Goal: Check status: Check status

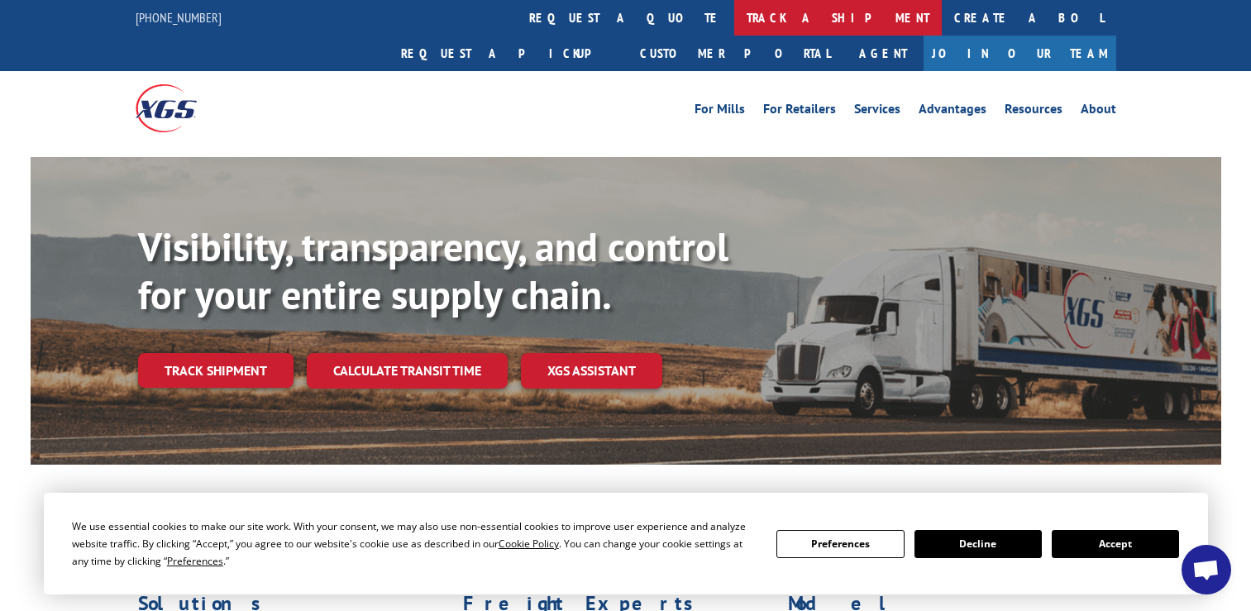
click at [734, 14] on link "track a shipment" at bounding box center [838, 18] width 208 height 36
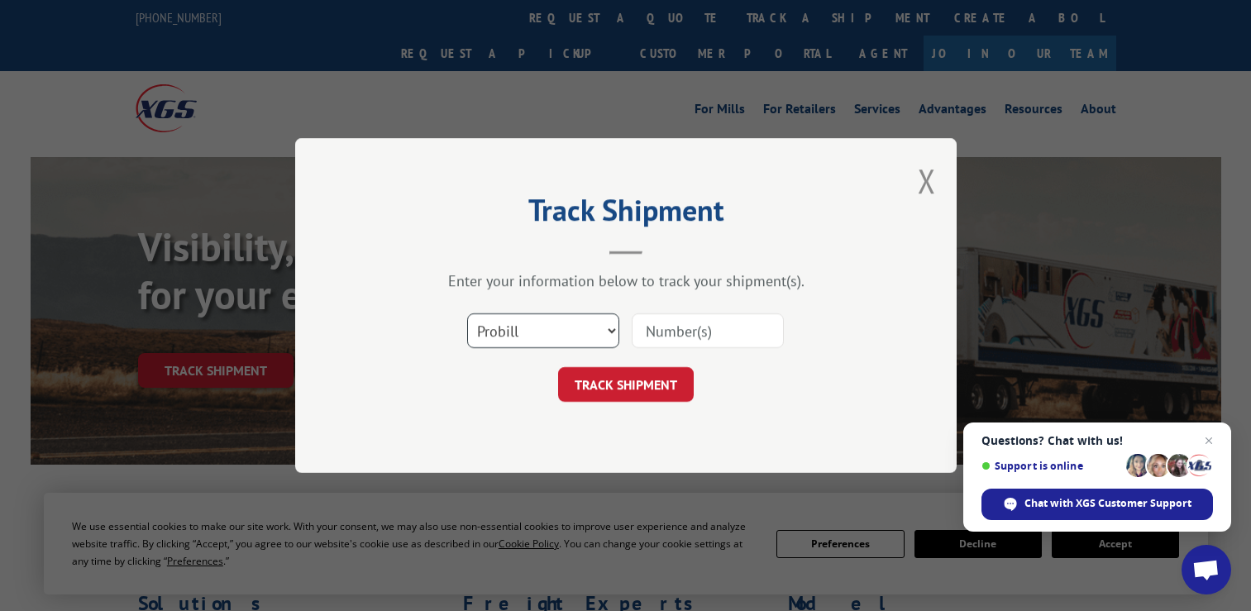
click at [531, 327] on select "Select category... Probill BOL PO" at bounding box center [543, 330] width 152 height 35
click at [467, 313] on select "Select category... Probill BOL PO" at bounding box center [543, 330] width 152 height 35
drag, startPoint x: 507, startPoint y: 335, endPoint x: 507, endPoint y: 344, distance: 9.1
click at [507, 335] on select "Select category... Probill BOL PO" at bounding box center [543, 330] width 152 height 35
select select "po"
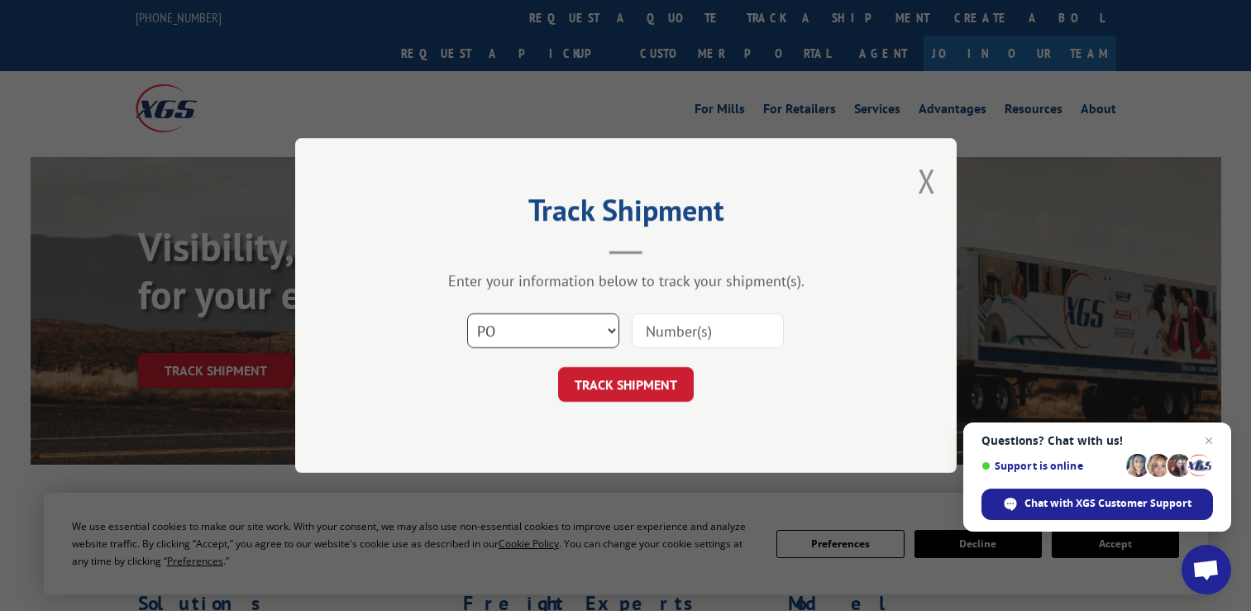
click at [467, 313] on select "Select category... Probill BOL PO" at bounding box center [543, 330] width 152 height 35
click at [664, 332] on input at bounding box center [708, 330] width 152 height 35
paste input "32547040"
type input "32547040"
click at [637, 379] on button "TRACK SHIPMENT" at bounding box center [626, 384] width 136 height 35
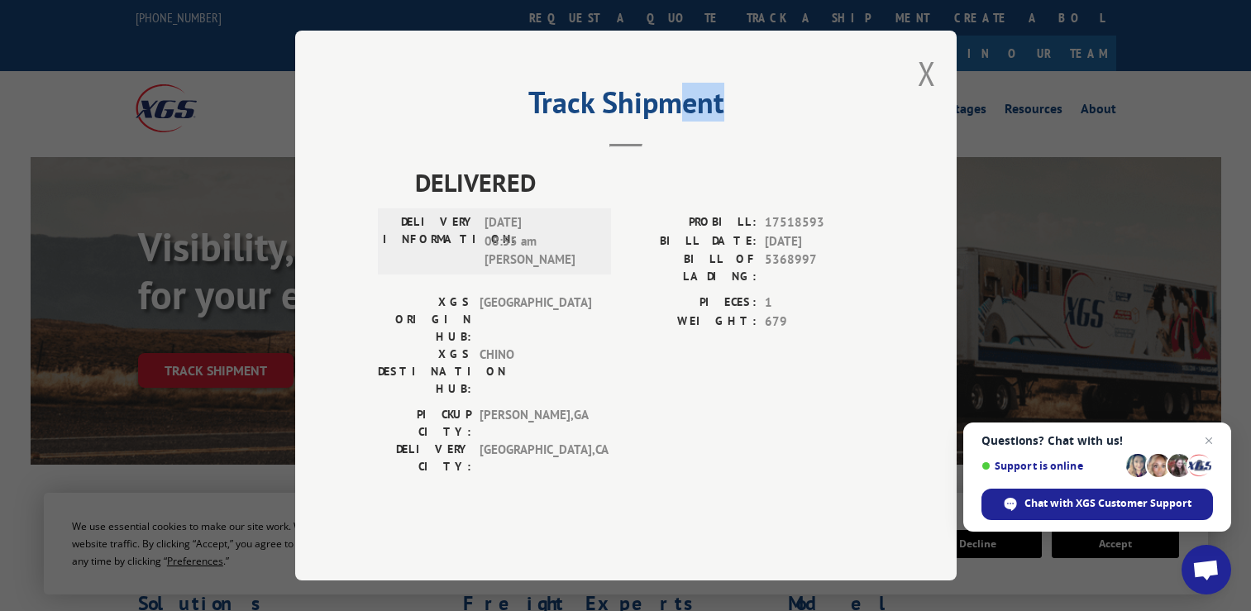
drag, startPoint x: 678, startPoint y: 208, endPoint x: 671, endPoint y: 260, distance: 52.5
click at [671, 260] on div "Track Shipment DELIVERED DELIVERY INFORMATION: [DATE] 08:55 am [PERSON_NAME]: 1…" at bounding box center [625, 306] width 661 height 550
click at [632, 232] on label "PROBILL:" at bounding box center [691, 222] width 131 height 19
drag, startPoint x: 546, startPoint y: 290, endPoint x: 379, endPoint y: 274, distance: 167.8
click at [379, 274] on div "DELIVERY INFORMATION: [DATE] 08:55 am [PERSON_NAME]" at bounding box center [494, 241] width 233 height 66
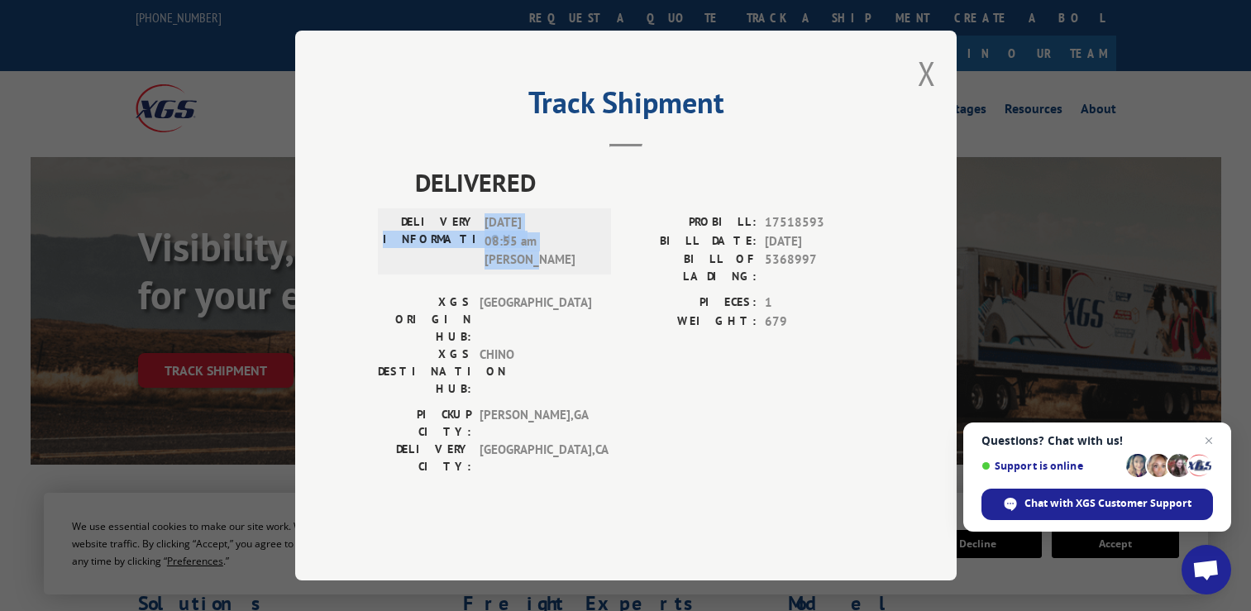
click at [379, 274] on div "DELIVERY INFORMATION: [DATE] 08:55 am [PERSON_NAME]" at bounding box center [494, 241] width 233 height 66
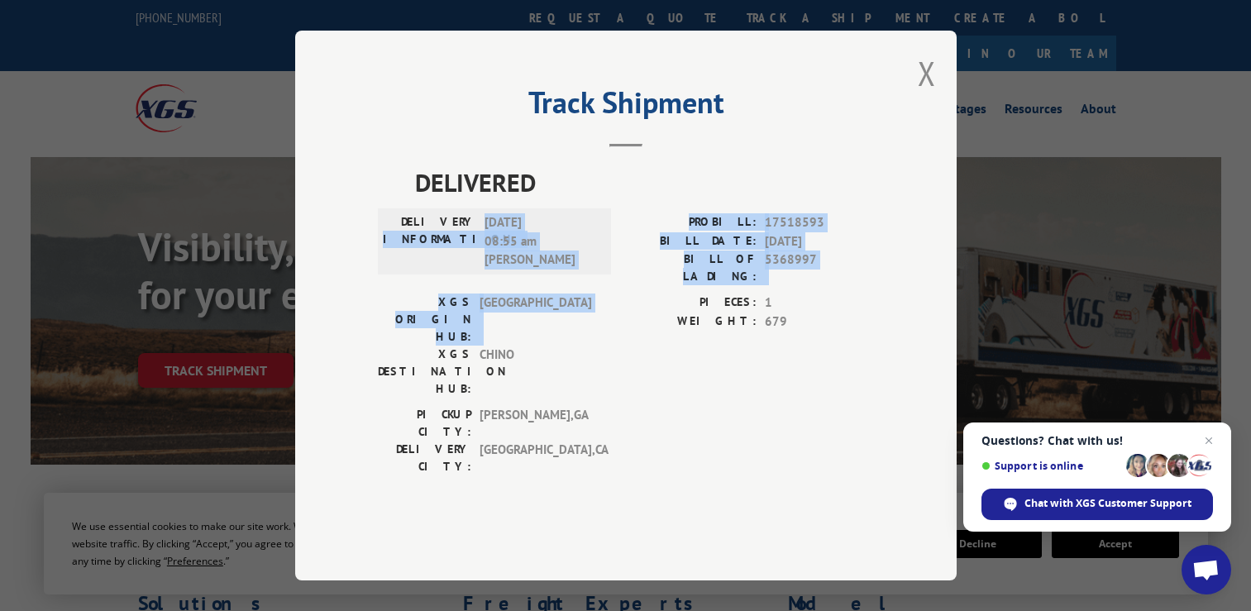
drag, startPoint x: 379, startPoint y: 274, endPoint x: 563, endPoint y: 327, distance: 191.0
click at [563, 327] on div "DELIVERED DELIVERY INFORMATION: [DATE] 08:55 am [PERSON_NAME]: 17518593 BILL DA…" at bounding box center [626, 324] width 496 height 320
click at [563, 327] on span "[GEOGRAPHIC_DATA]" at bounding box center [536, 320] width 112 height 52
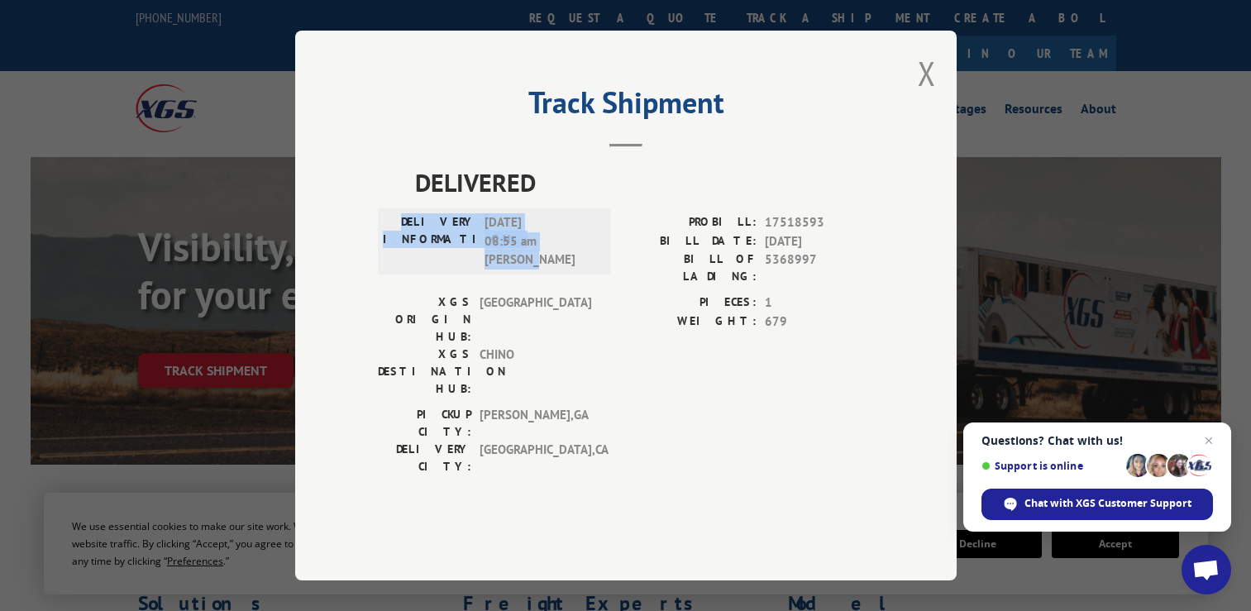
drag, startPoint x: 563, startPoint y: 305, endPoint x: 419, endPoint y: 259, distance: 151.1
click at [419, 259] on div "DELIVERY INFORMATION: [DATE] 08:55 am [PERSON_NAME]" at bounding box center [494, 241] width 223 height 56
click at [419, 259] on label "DELIVERY INFORMATION:" at bounding box center [429, 241] width 93 height 56
drag, startPoint x: 419, startPoint y: 259, endPoint x: 551, endPoint y: 300, distance: 138.6
click at [555, 270] on div "DELIVERY INFORMATION: [DATE] 08:55 am [PERSON_NAME]" at bounding box center [494, 241] width 223 height 56
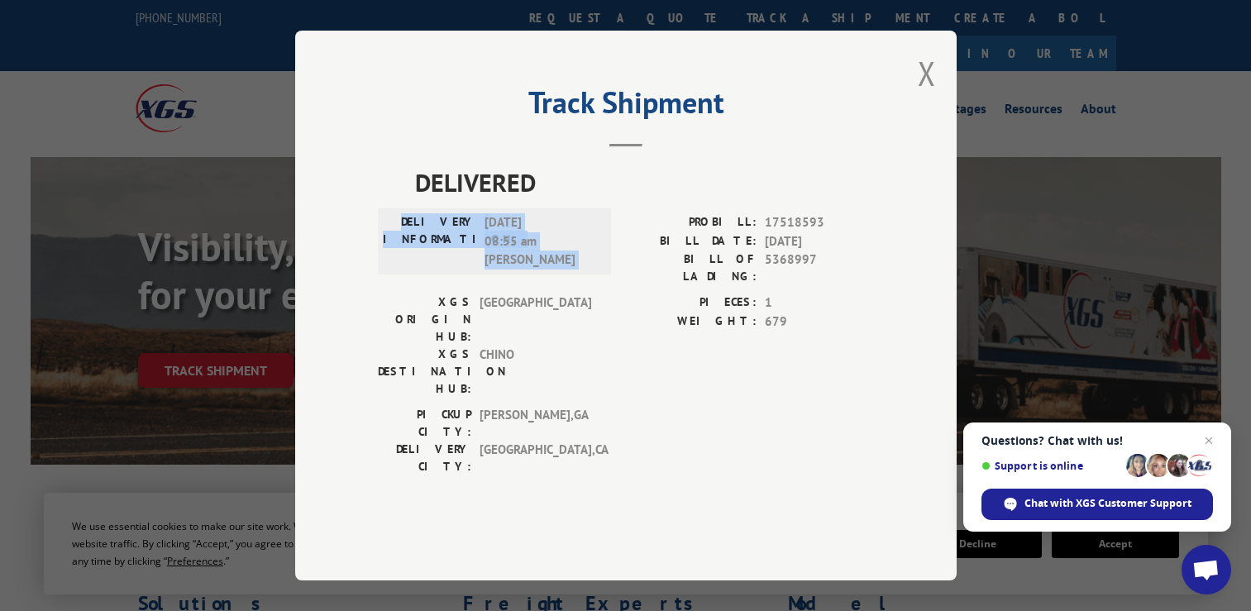
click at [551, 270] on span "[DATE] 08:55 am [PERSON_NAME]" at bounding box center [540, 241] width 112 height 56
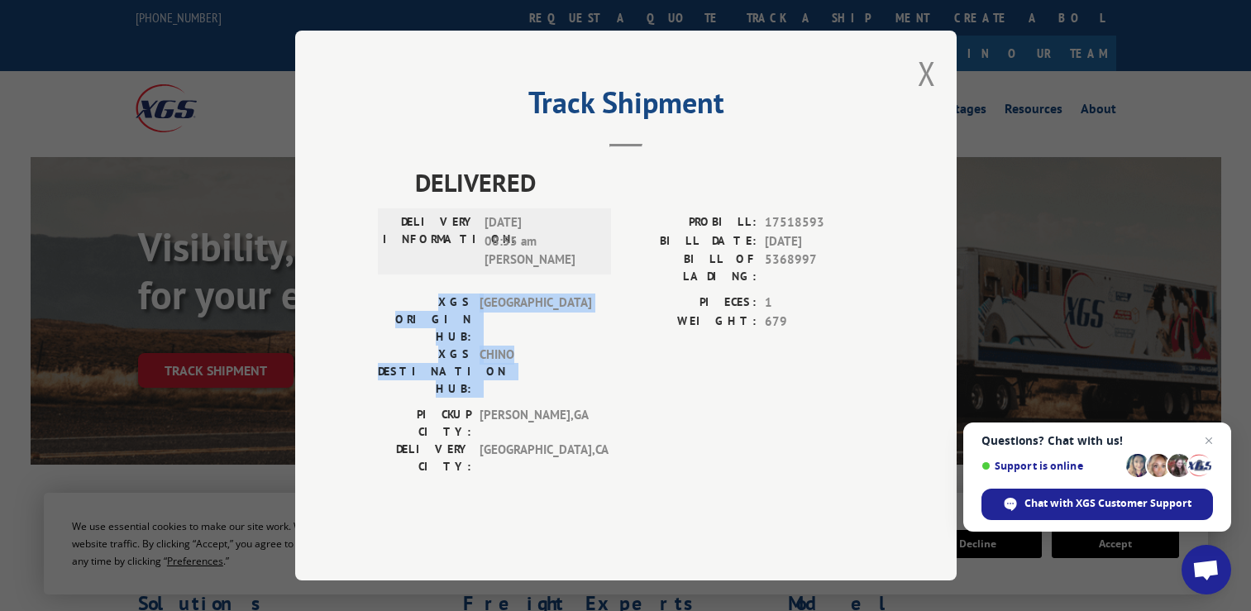
drag, startPoint x: 514, startPoint y: 346, endPoint x: 381, endPoint y: 322, distance: 135.4
click at [381, 322] on div "XGS ORIGIN HUB: TUNNEL HILL XGS DESTINATION HUB: CHINO" at bounding box center [489, 346] width 223 height 104
click at [380, 321] on label "XGS ORIGIN HUB:" at bounding box center [424, 320] width 93 height 52
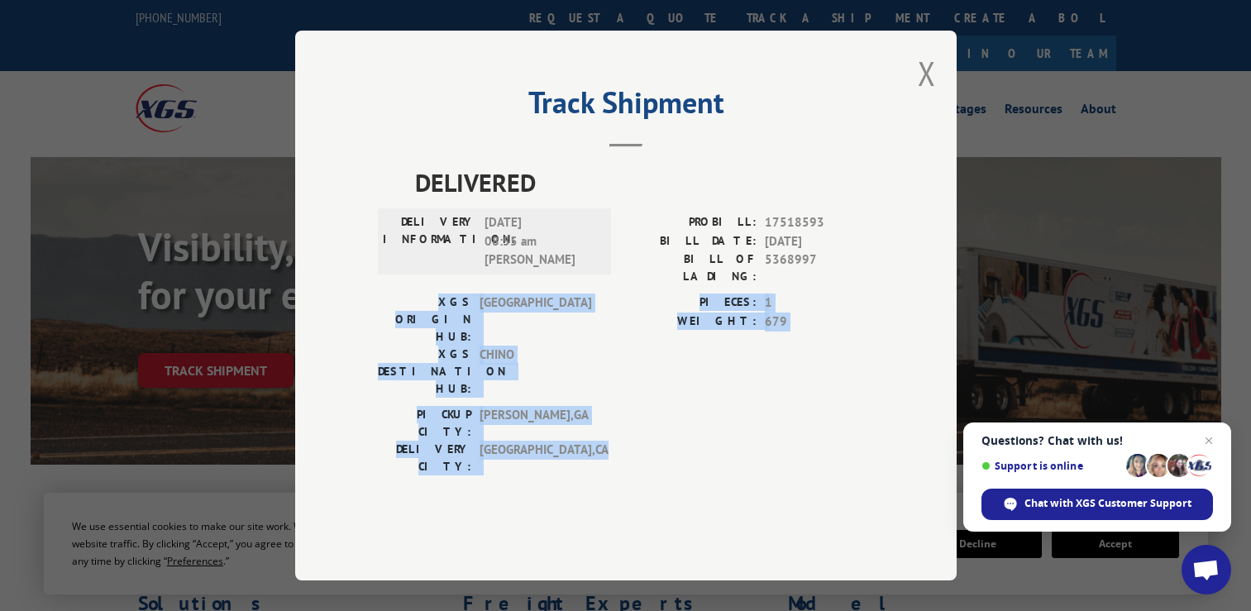
drag, startPoint x: 380, startPoint y: 321, endPoint x: 575, endPoint y: 403, distance: 211.6
click at [575, 403] on div "DELIVERED DELIVERY INFORMATION: [DATE] 08:55 am [PERSON_NAME]: 17518593 BILL DA…" at bounding box center [626, 324] width 496 height 320
click at [575, 441] on span "[GEOGRAPHIC_DATA] , [GEOGRAPHIC_DATA]" at bounding box center [536, 458] width 112 height 35
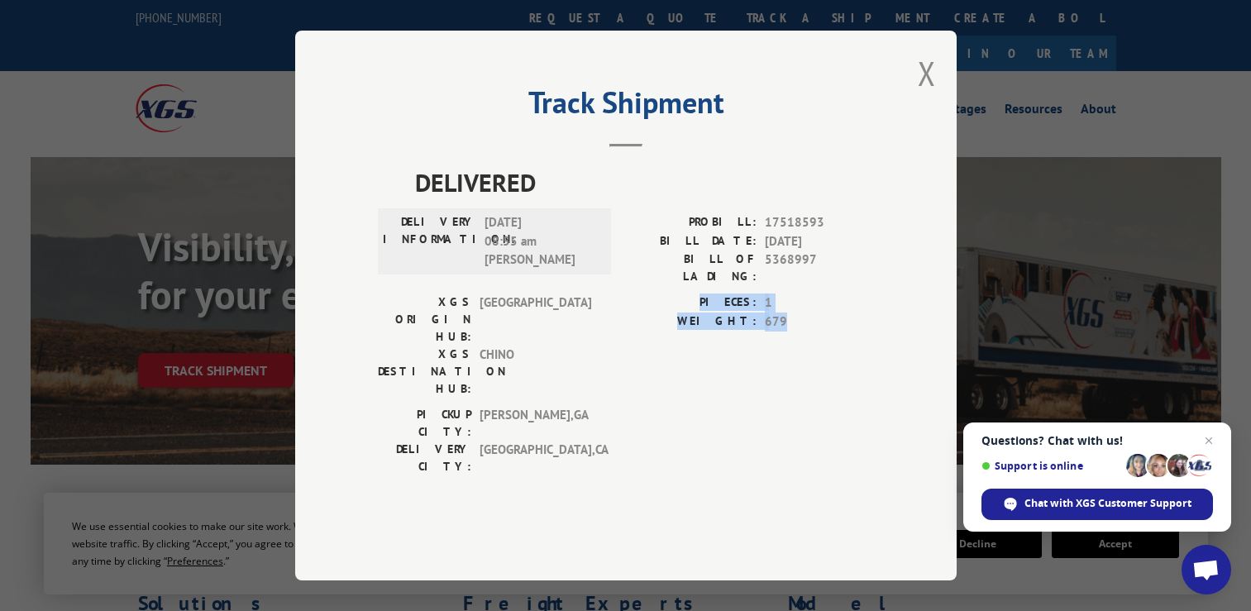
drag, startPoint x: 789, startPoint y: 347, endPoint x: 1227, endPoint y: 342, distance: 438.2
click at [580, 346] on div "XGS ORIGIN HUB: TUNNEL HILL XGS DESTINATION HUB: CHINO PIECES: 1 WEIGHT: 679" at bounding box center [626, 350] width 496 height 112
click at [786, 251] on span "[DATE]" at bounding box center [819, 241] width 109 height 19
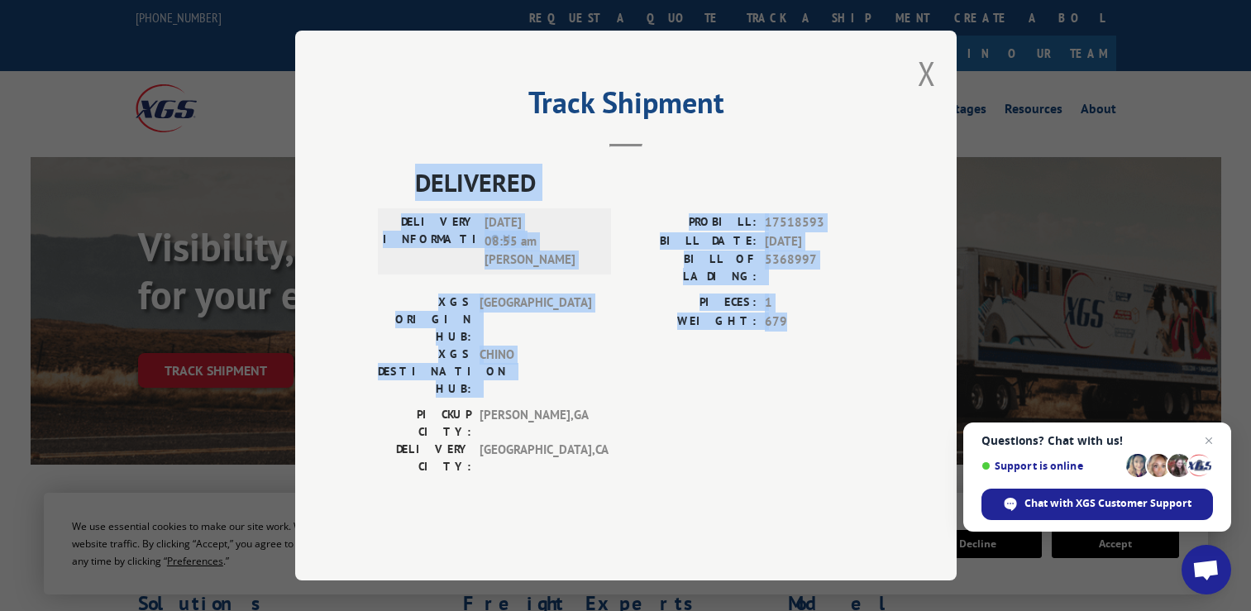
drag, startPoint x: 810, startPoint y: 345, endPoint x: 418, endPoint y: 222, distance: 411.6
click at [418, 222] on div "DELIVERED DELIVERY INFORMATION: [DATE] 08:55 am [PERSON_NAME]: 17518593 BILL DA…" at bounding box center [626, 324] width 496 height 320
click at [418, 201] on span "DELIVERED" at bounding box center [644, 182] width 459 height 37
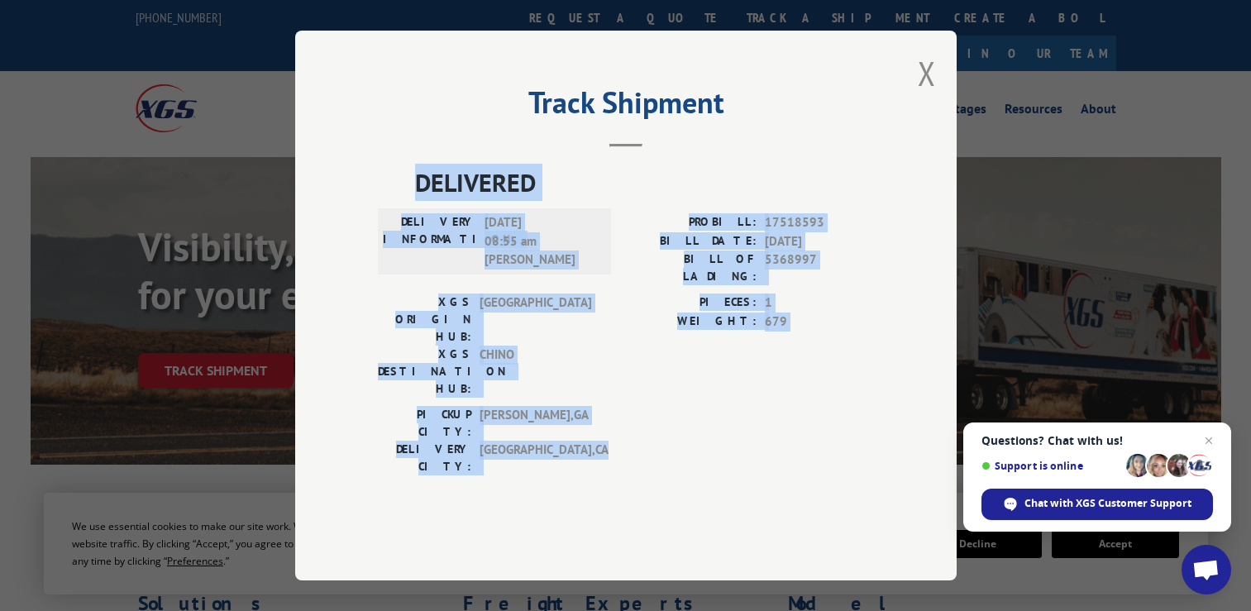
drag, startPoint x: 418, startPoint y: 222, endPoint x: 617, endPoint y: 429, distance: 287.7
click at [617, 429] on div "DELIVERED DELIVERY INFORMATION: [DATE] 08:55 am [PERSON_NAME]: 17518593 BILL DA…" at bounding box center [626, 346] width 496 height 365
click at [620, 406] on div "[GEOGRAPHIC_DATA]: [GEOGRAPHIC_DATA] , [GEOGRAPHIC_DATA]: [GEOGRAPHIC_DATA] , […" at bounding box center [626, 445] width 496 height 78
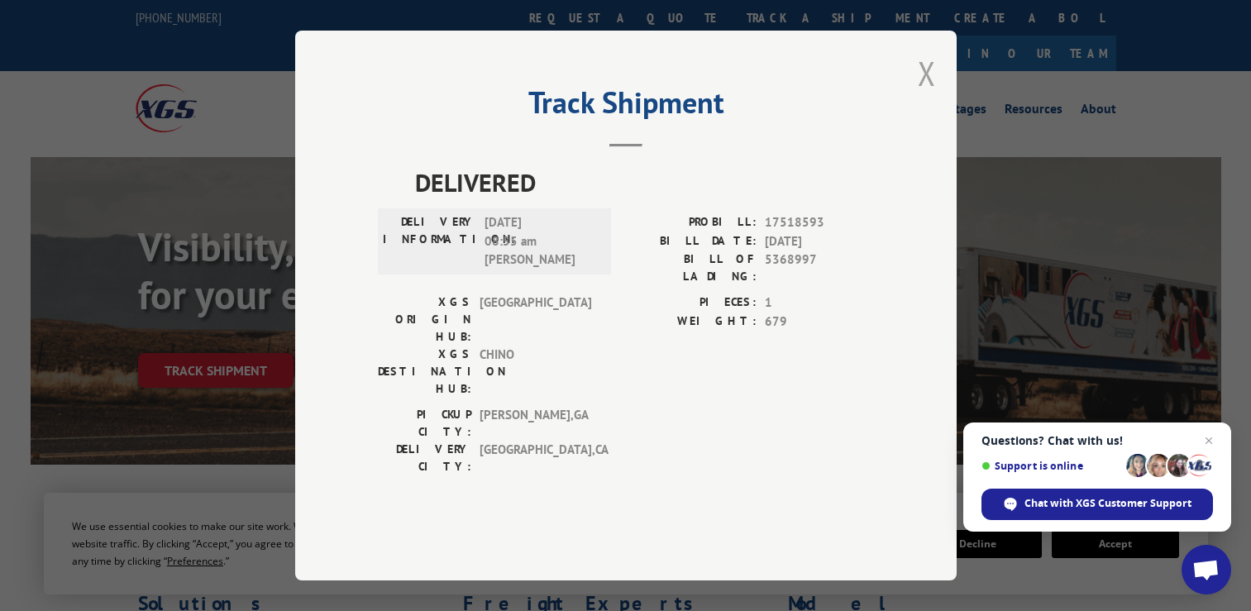
click at [918, 95] on button "Close modal" at bounding box center [927, 73] width 18 height 44
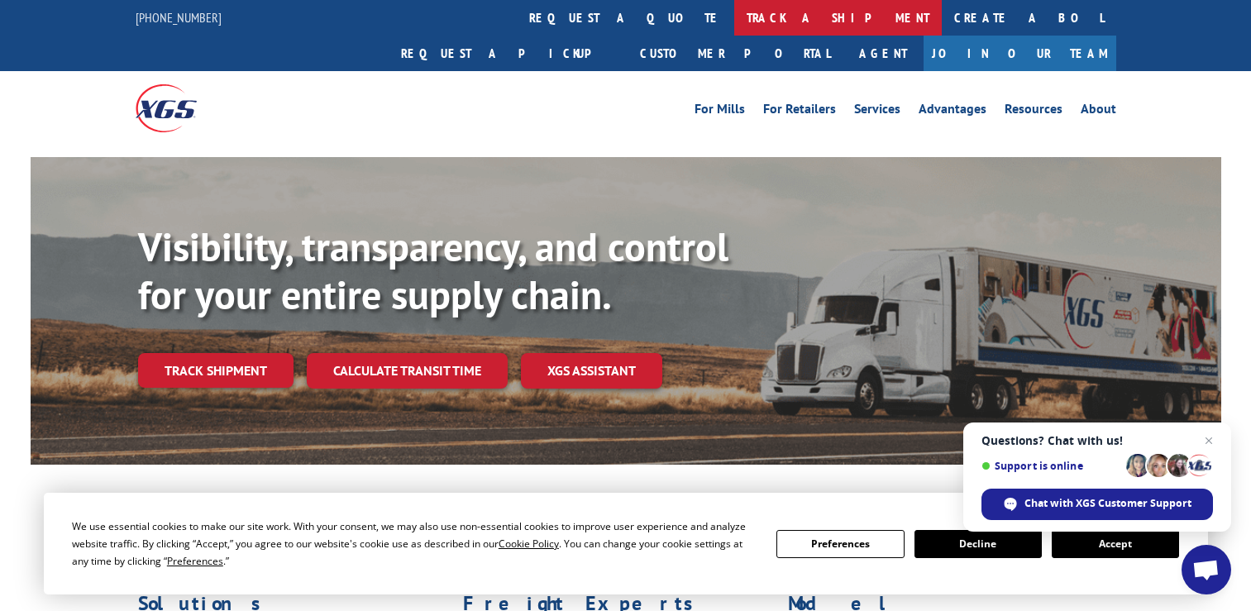
click at [734, 21] on link "track a shipment" at bounding box center [838, 18] width 208 height 36
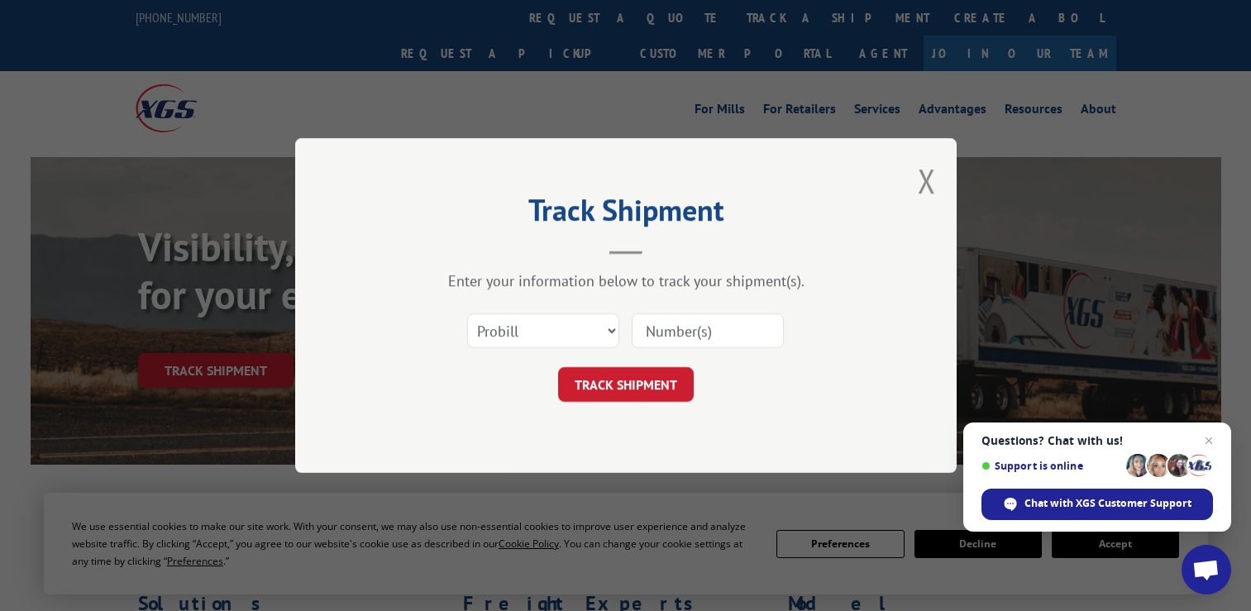
click at [596, 310] on div "Select category... Probill BOL PO" at bounding box center [626, 330] width 496 height 55
click at [581, 327] on select "Select category... Probill BOL PO" at bounding box center [543, 330] width 152 height 35
select select "po"
click at [467, 313] on select "Select category... Probill BOL PO" at bounding box center [543, 330] width 152 height 35
drag, startPoint x: 776, startPoint y: 321, endPoint x: 745, endPoint y: 327, distance: 31.1
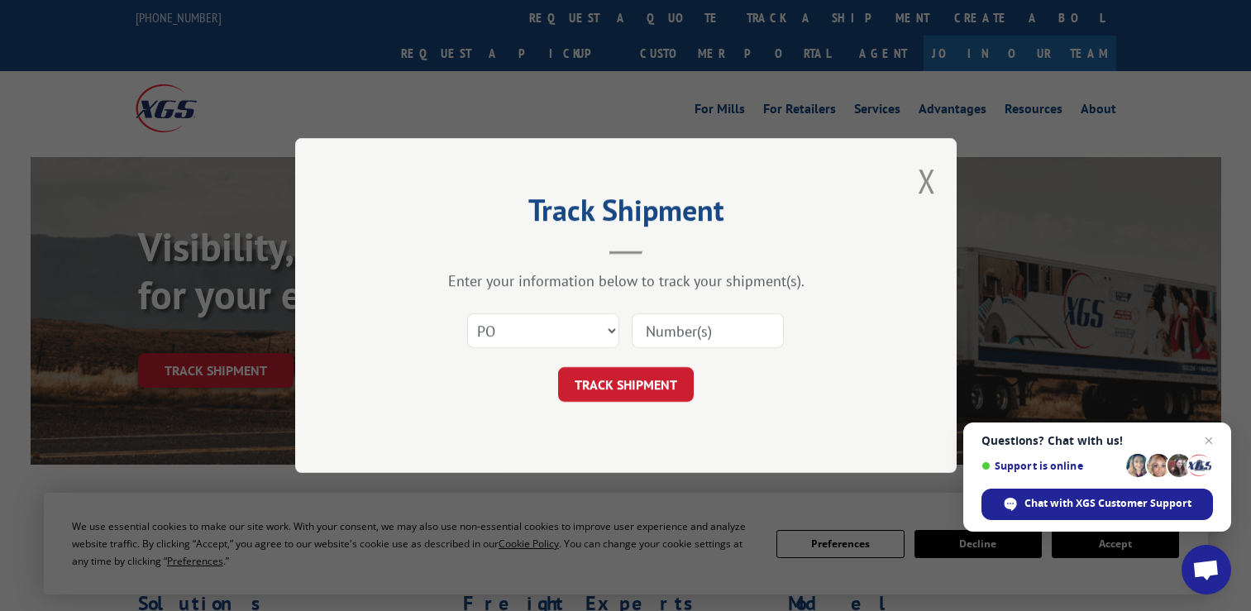
click at [776, 321] on input at bounding box center [708, 330] width 152 height 35
click at [692, 325] on input at bounding box center [708, 330] width 152 height 35
paste input "32547040"
click at [683, 332] on input "32547040" at bounding box center [708, 330] width 152 height 35
click at [679, 331] on input "32547040" at bounding box center [708, 330] width 152 height 35
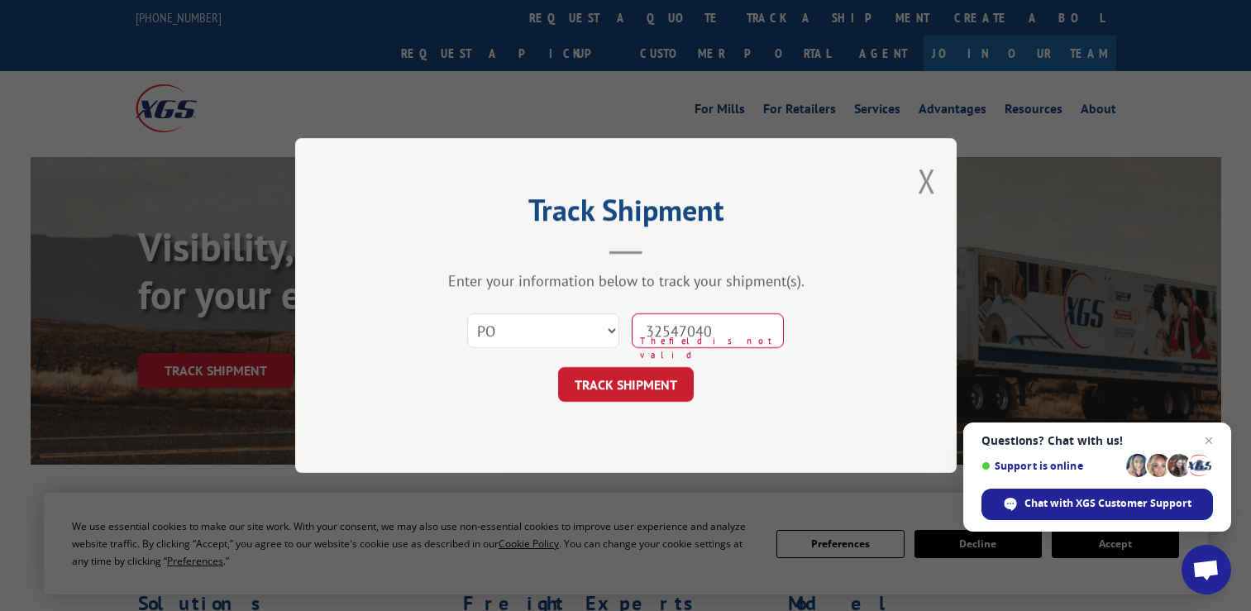
type input "32547040"
click button "TRACK SHIPMENT" at bounding box center [626, 384] width 136 height 35
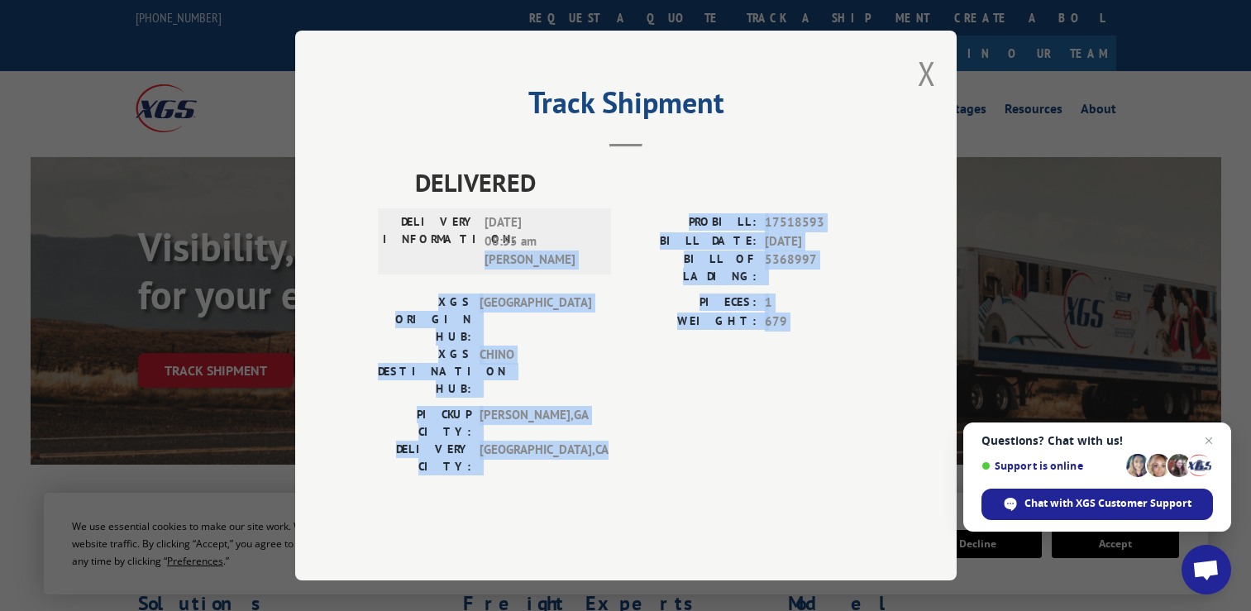
drag, startPoint x: 585, startPoint y: 295, endPoint x: 625, endPoint y: 443, distance: 153.2
click at [625, 470] on div "DELIVERED DELIVERY INFORMATION: [DATE] 08:55 am [PERSON_NAME]: 17518593 BILL DA…" at bounding box center [626, 346] width 496 height 365
click at [625, 441] on div "DELIVERED DELIVERY INFORMATION: [DATE] 08:55 am [PERSON_NAME]: 17518593 BILL DA…" at bounding box center [626, 346] width 496 height 365
click at [605, 406] on div "[GEOGRAPHIC_DATA]: [GEOGRAPHIC_DATA] , [GEOGRAPHIC_DATA]: [GEOGRAPHIC_DATA] , […" at bounding box center [626, 445] width 496 height 78
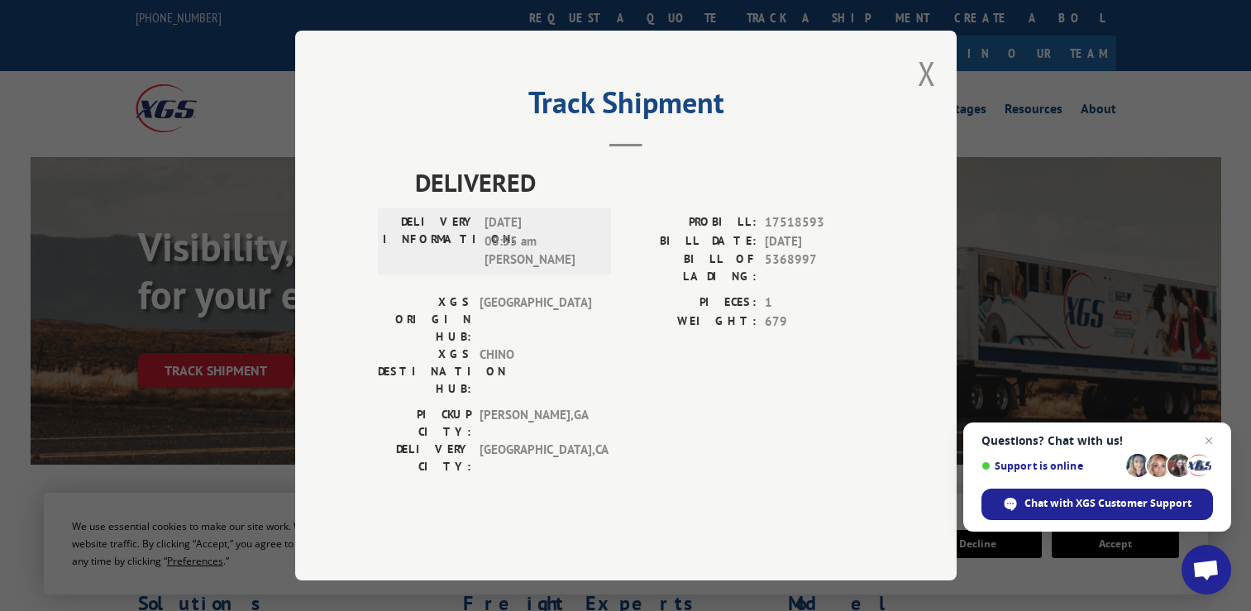
click at [917, 106] on div "Track Shipment DELIVERED DELIVERY INFORMATION: [DATE] 08:55 am [PERSON_NAME]: 1…" at bounding box center [625, 306] width 661 height 550
click at [924, 95] on button "Close modal" at bounding box center [927, 73] width 18 height 44
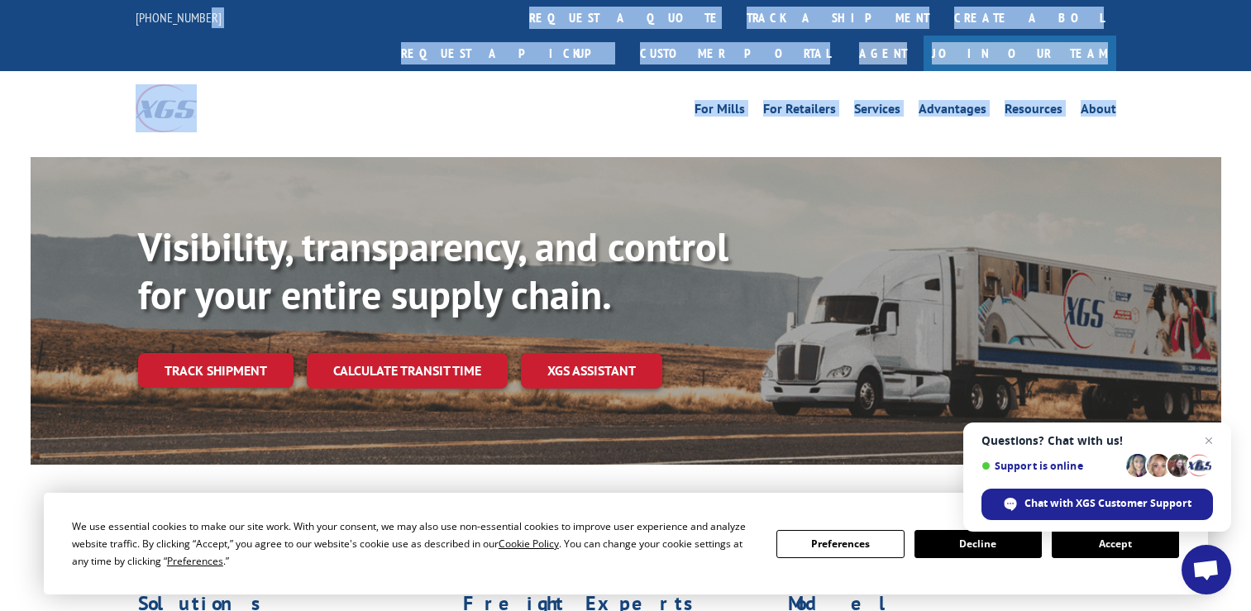
drag, startPoint x: 308, startPoint y: 2, endPoint x: 541, endPoint y: 120, distance: 260.7
click at [542, 146] on div at bounding box center [626, 152] width 1191 height 12
drag, startPoint x: 545, startPoint y: 103, endPoint x: 332, endPoint y: 8, distance: 232.4
click at [332, 8] on div "[PHONE_NUMBER] request a quote track a shipment Create a BOL Request a pickup C…" at bounding box center [625, 73] width 1251 height 146
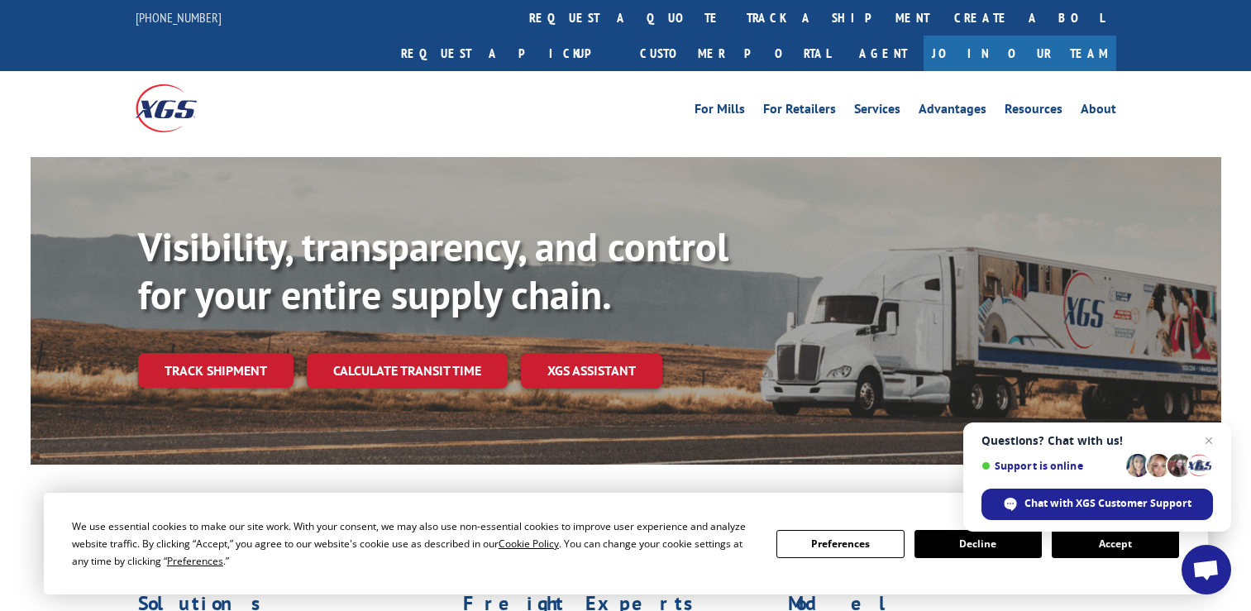
click at [332, 8] on div "[PHONE_NUMBER] request a quote track a shipment Create a BOL Request a pickup C…" at bounding box center [626, 35] width 981 height 71
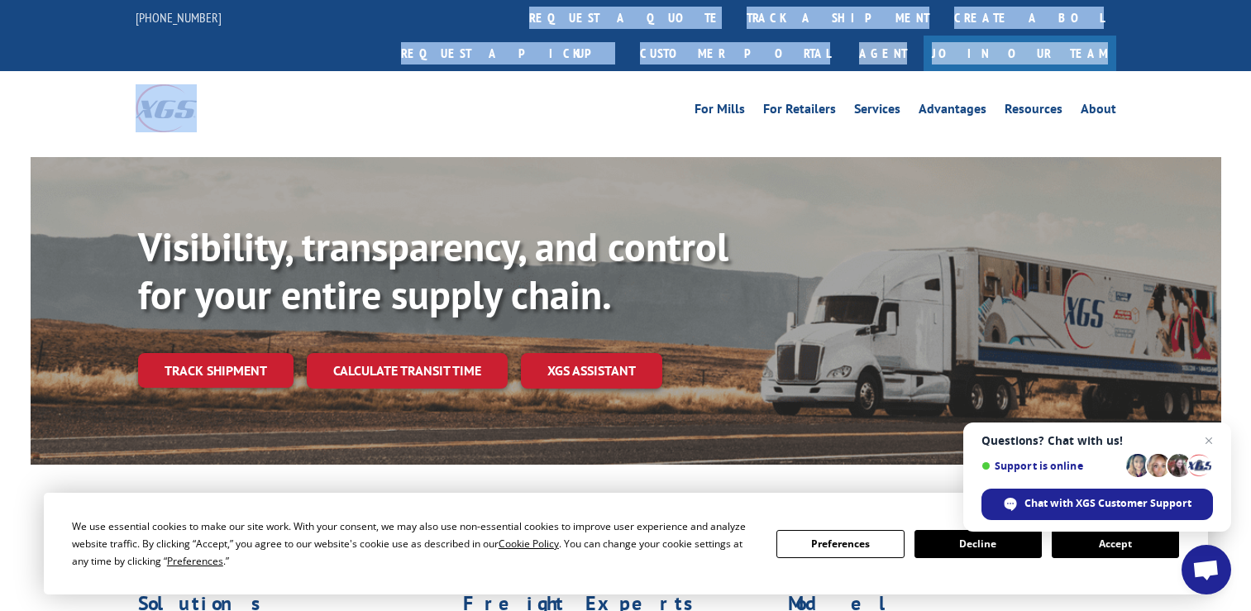
drag, startPoint x: 329, startPoint y: 7, endPoint x: 554, endPoint y: 88, distance: 239.0
click at [554, 88] on div "[PHONE_NUMBER] request a quote track a shipment Create a BOL Request a pickup C…" at bounding box center [625, 73] width 1251 height 146
click at [554, 88] on div "For [PERSON_NAME] For Retailers Services Advantages Resources About For [PERSON…" at bounding box center [626, 108] width 981 height 74
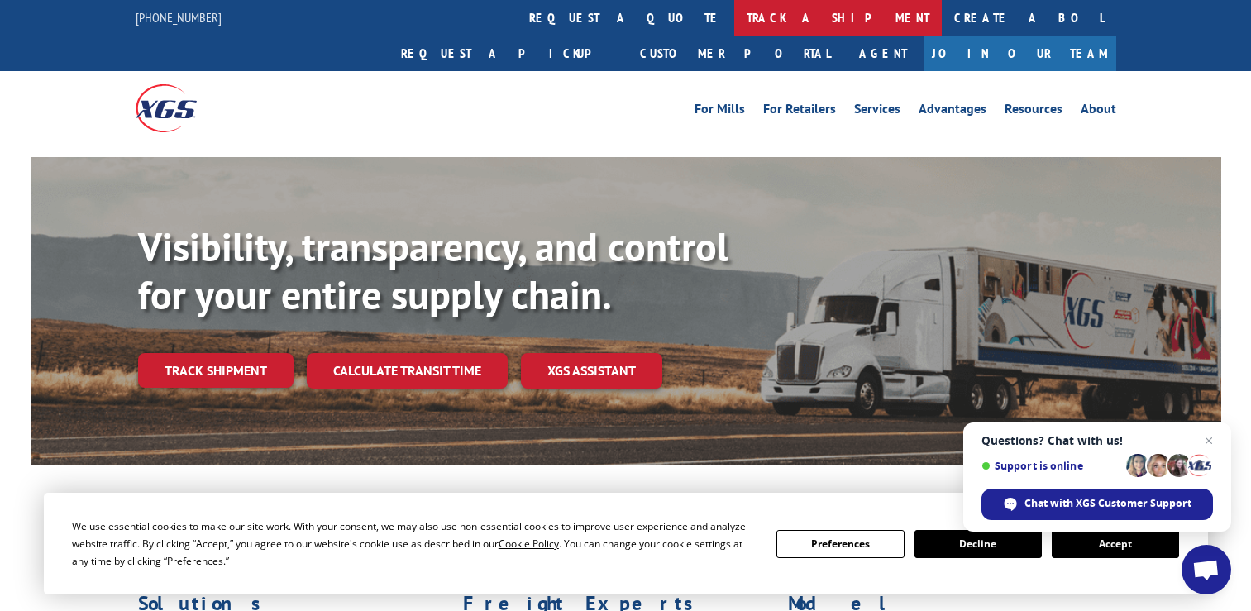
click at [734, 19] on link "track a shipment" at bounding box center [838, 18] width 208 height 36
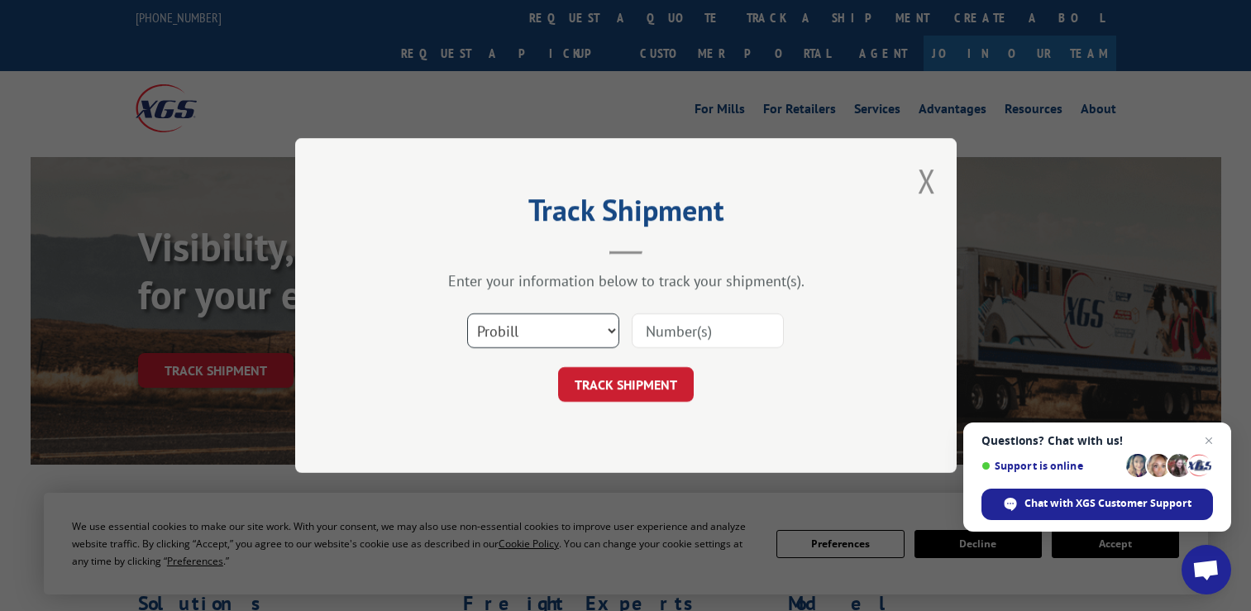
click at [514, 330] on select "Select category... Probill BOL PO" at bounding box center [543, 330] width 152 height 35
click at [680, 336] on input at bounding box center [708, 330] width 152 height 35
drag, startPoint x: 719, startPoint y: 313, endPoint x: 707, endPoint y: 319, distance: 13.7
click at [717, 314] on input at bounding box center [708, 330] width 152 height 35
paste input "32547040"
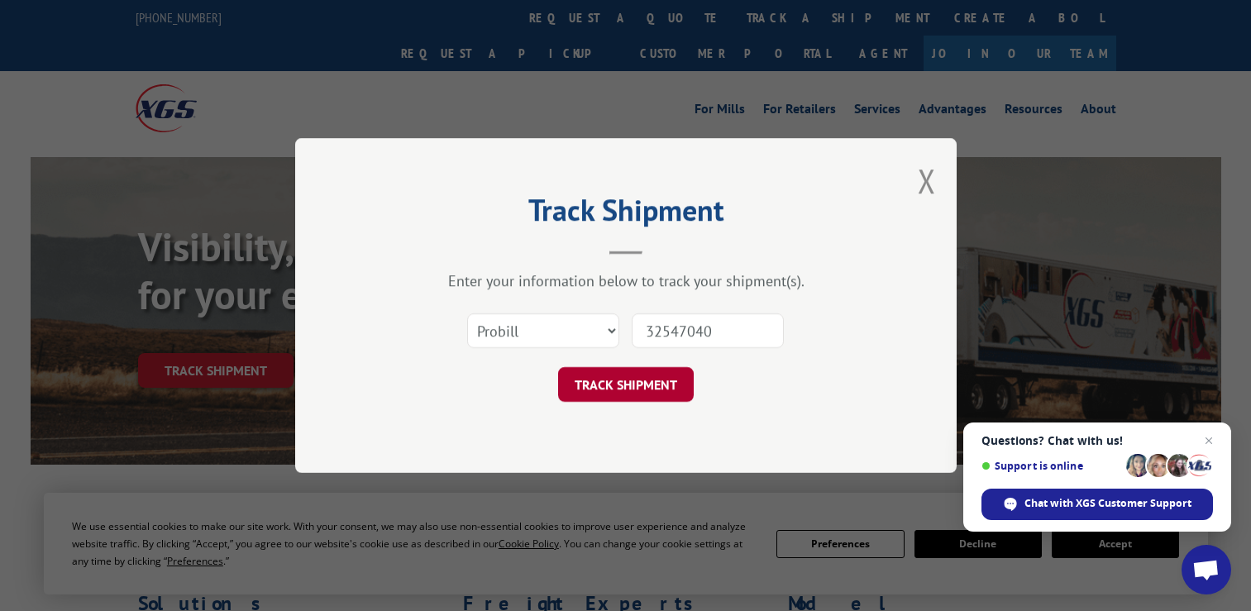
type input "32547040"
click at [564, 394] on button "TRACK SHIPMENT" at bounding box center [626, 384] width 136 height 35
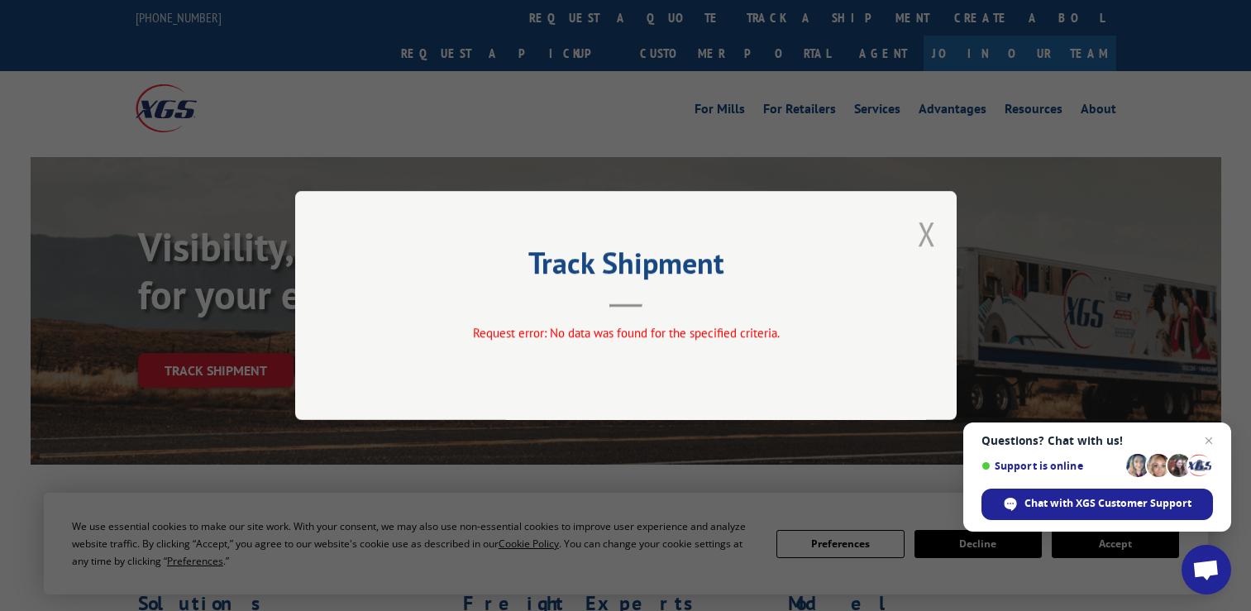
click at [921, 230] on button "Close modal" at bounding box center [927, 234] width 18 height 44
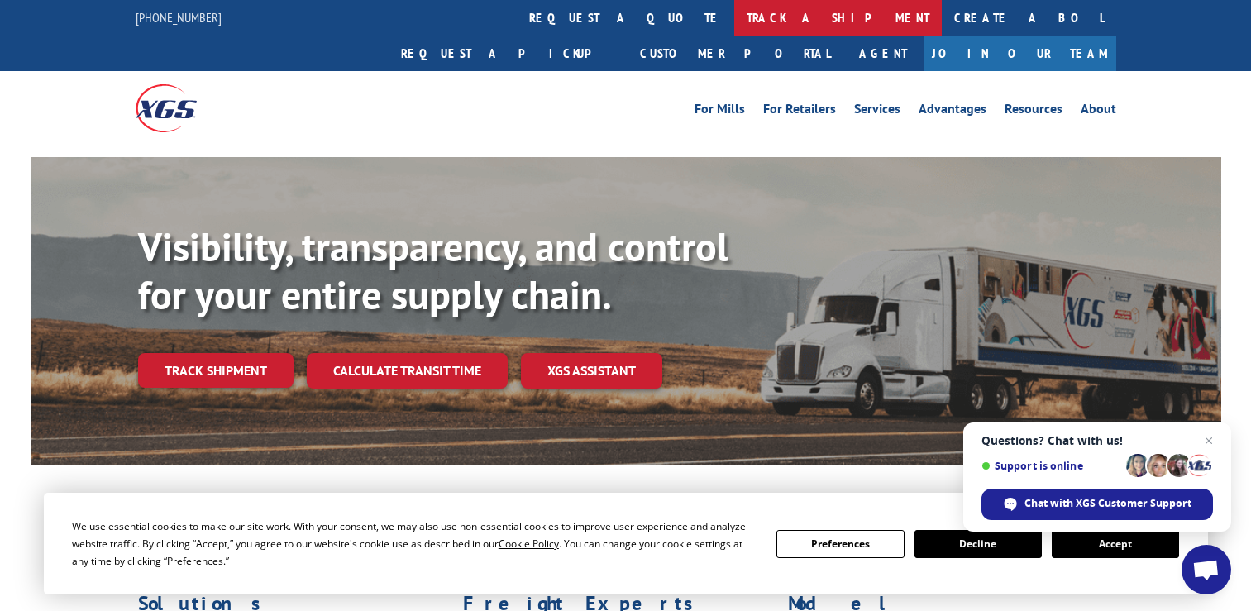
click at [734, 12] on link "track a shipment" at bounding box center [838, 18] width 208 height 36
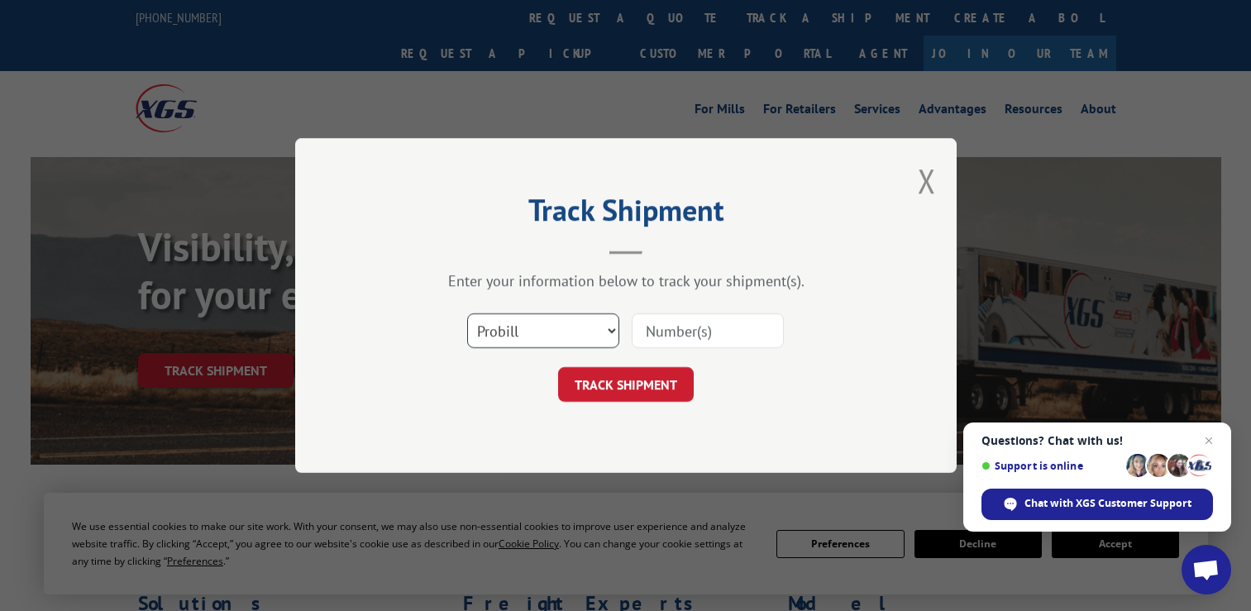
click at [582, 314] on select "Select category... Probill BOL PO" at bounding box center [543, 330] width 152 height 35
select select "po"
click at [467, 313] on select "Select category... Probill BOL PO" at bounding box center [543, 330] width 152 height 35
click at [709, 350] on div "Select category... Probill BOL PO" at bounding box center [626, 330] width 496 height 55
click at [708, 331] on input at bounding box center [708, 330] width 152 height 35
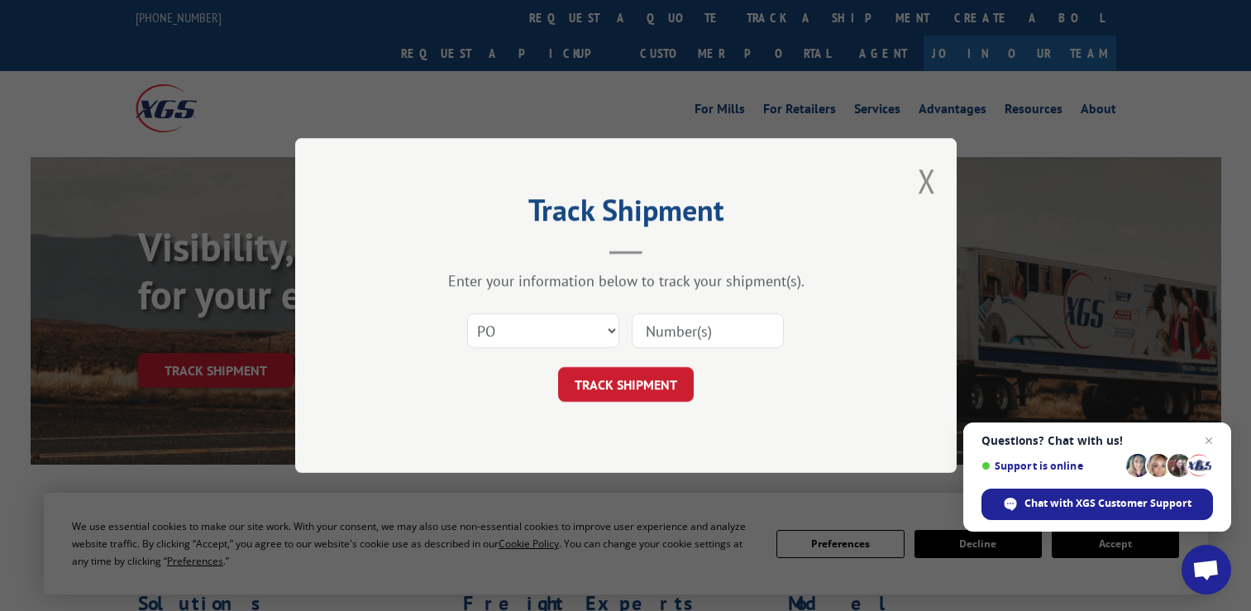
paste input "32547040"
type input "32547040"
click at [623, 370] on button "TRACK SHIPMENT" at bounding box center [626, 384] width 136 height 35
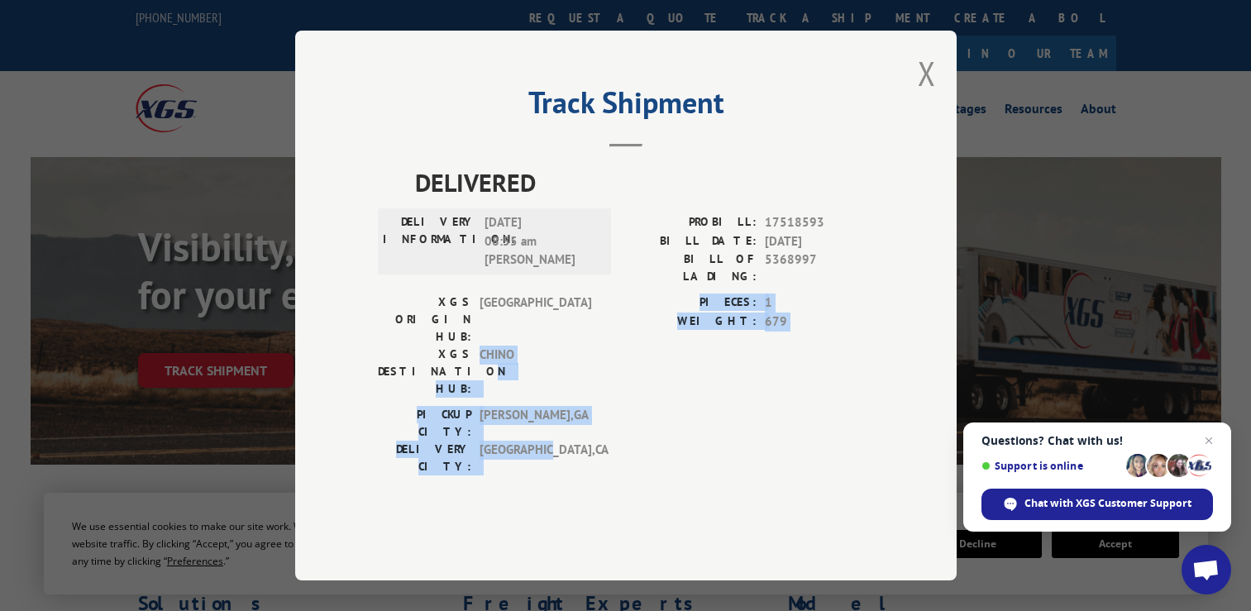
drag, startPoint x: 557, startPoint y: 399, endPoint x: 459, endPoint y: 340, distance: 115.0
click at [459, 340] on div "DELIVERED DELIVERY INFORMATION: [DATE] 08:55 am [PERSON_NAME]: 17518593 BILL DA…" at bounding box center [626, 324] width 496 height 320
click at [458, 346] on label "XGS DESTINATION HUB:" at bounding box center [424, 372] width 93 height 52
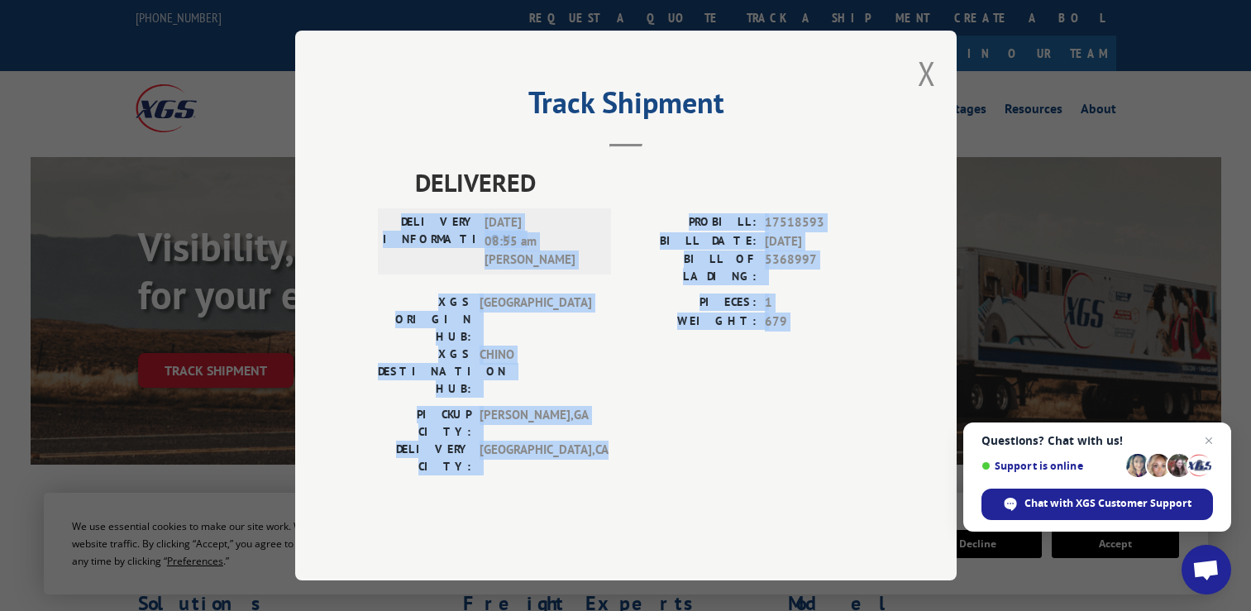
drag, startPoint x: 584, startPoint y: 410, endPoint x: 405, endPoint y: 241, distance: 245.6
click at [405, 241] on div "DELIVERED DELIVERY INFORMATION: [DATE] 08:55 am [PERSON_NAME]: 17518593 BILL DA…" at bounding box center [626, 324] width 496 height 320
drag, startPoint x: 405, startPoint y: 241, endPoint x: 580, endPoint y: 419, distance: 249.1
click at [580, 419] on div "DELIVERED DELIVERY INFORMATION: [DATE] 08:55 am [PERSON_NAME]: 17518593 BILL DA…" at bounding box center [626, 324] width 496 height 320
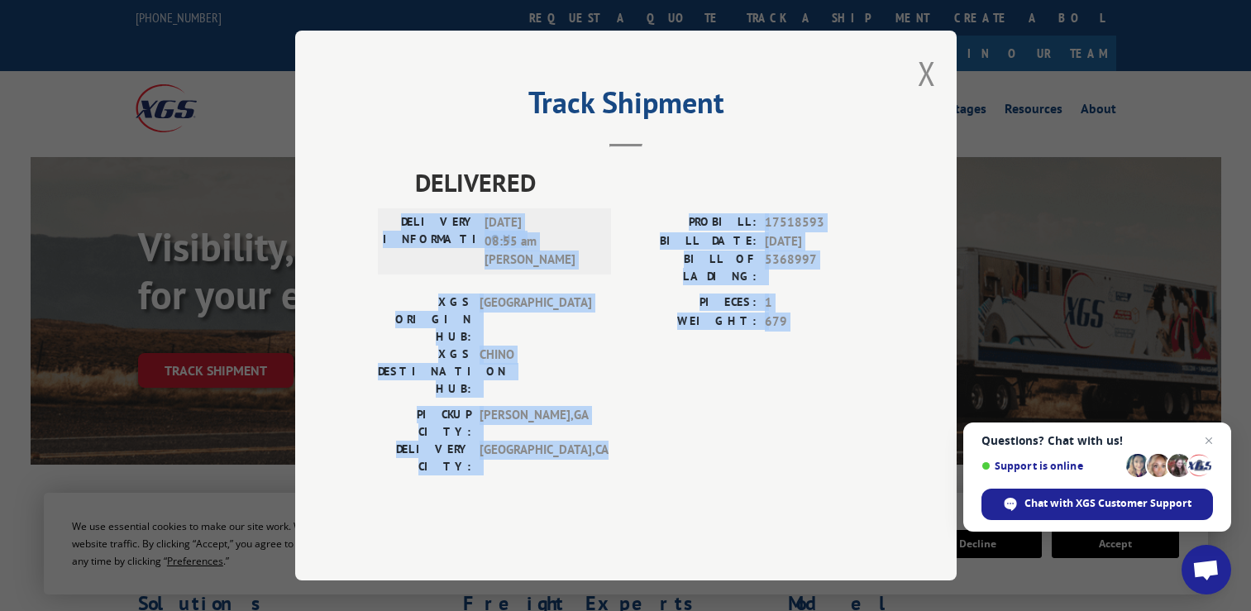
click at [580, 441] on span "[GEOGRAPHIC_DATA] , [GEOGRAPHIC_DATA]" at bounding box center [536, 458] width 112 height 35
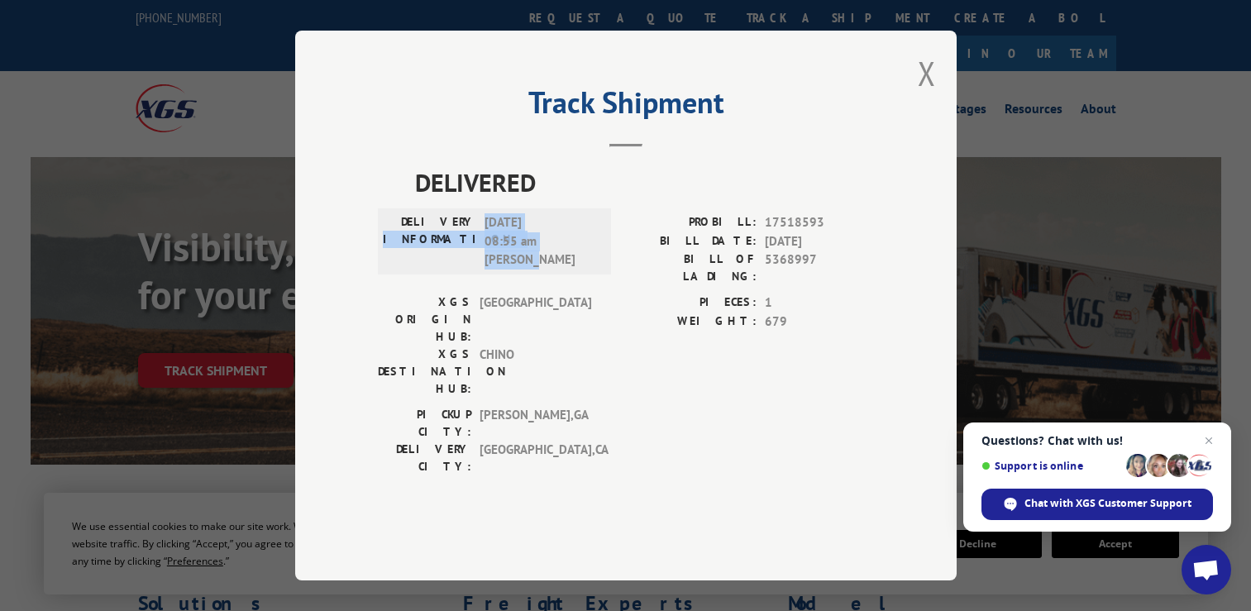
drag, startPoint x: 556, startPoint y: 304, endPoint x: 402, endPoint y: 274, distance: 157.6
click at [402, 270] on div "DELIVERY INFORMATION: [DATE] 08:55 am [PERSON_NAME]" at bounding box center [494, 241] width 223 height 56
click at [402, 270] on label "DELIVERY INFORMATION:" at bounding box center [429, 241] width 93 height 56
click at [919, 95] on button "Close modal" at bounding box center [927, 73] width 18 height 44
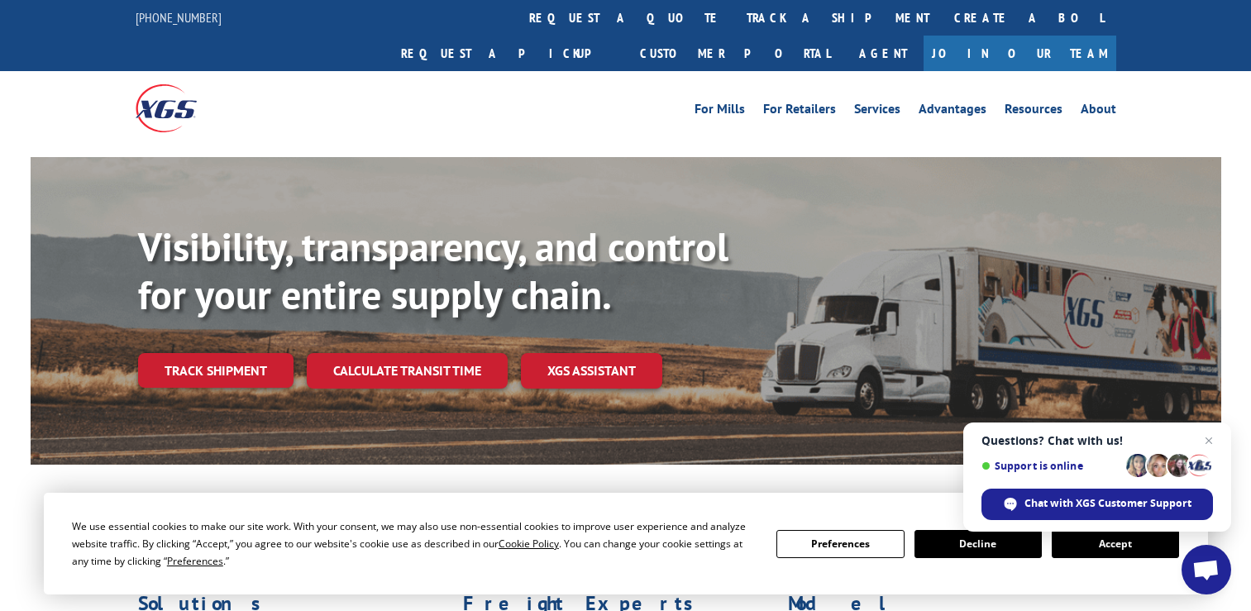
drag, startPoint x: 658, startPoint y: 58, endPoint x: 1159, endPoint y: 469, distance: 648.0
click at [1202, 443] on span "Close chat" at bounding box center [1209, 441] width 21 height 21
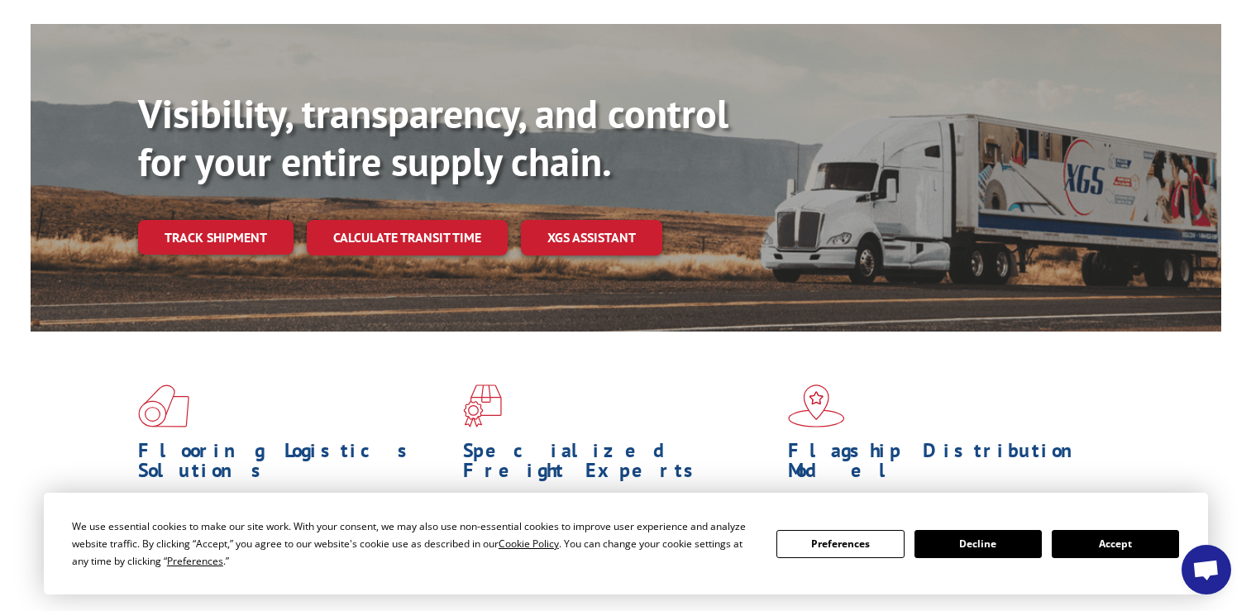
scroll to position [413, 0]
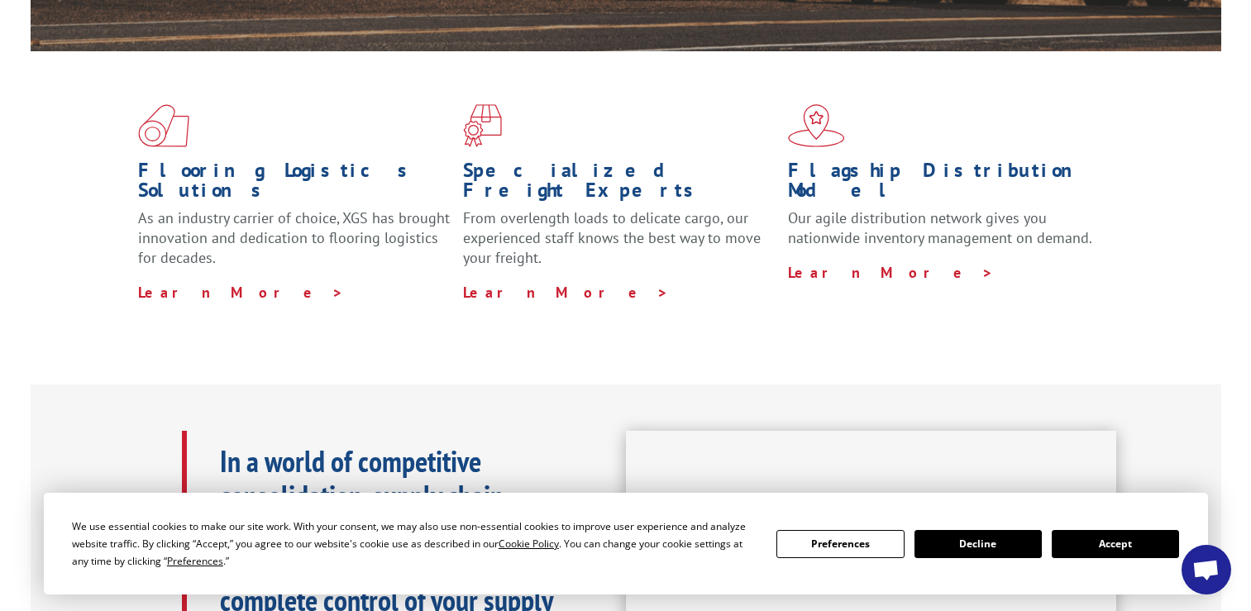
click at [928, 547] on button "Decline" at bounding box center [977, 544] width 127 height 28
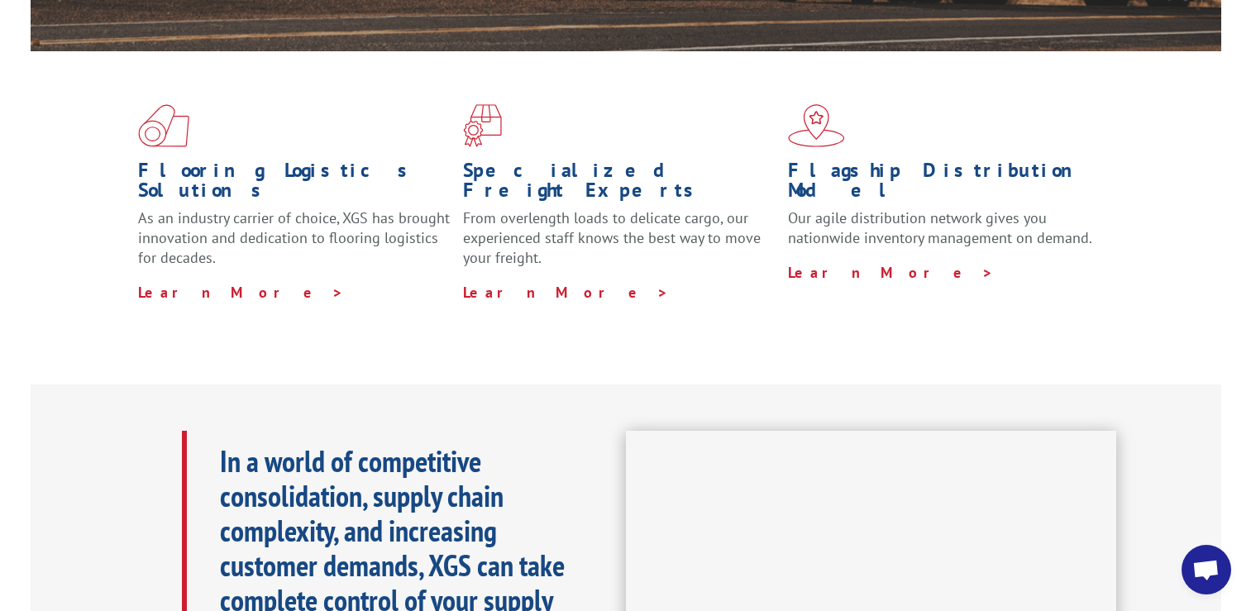
scroll to position [599, 0]
